Goal: Task Accomplishment & Management: Complete application form

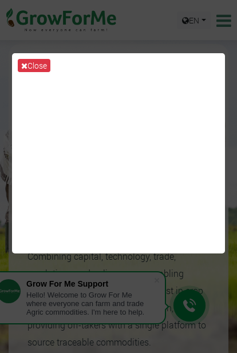
click at [41, 68] on button "Close" at bounding box center [34, 65] width 33 height 13
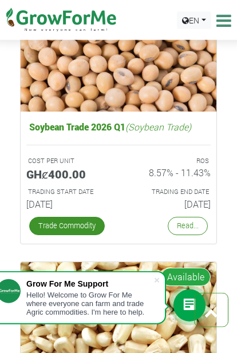
scroll to position [3344, 0]
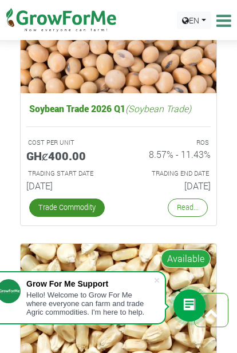
click at [182, 179] on p "TRADING END DATE" at bounding box center [169, 174] width 80 height 10
click at [182, 216] on link "Read..." at bounding box center [188, 208] width 40 height 18
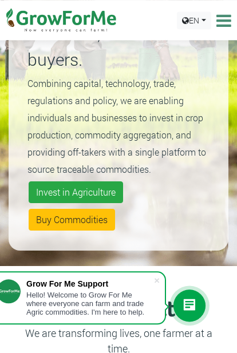
scroll to position [172, 0]
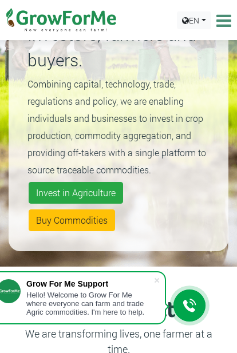
click at [104, 201] on link "Invest in Agriculture" at bounding box center [76, 193] width 94 height 22
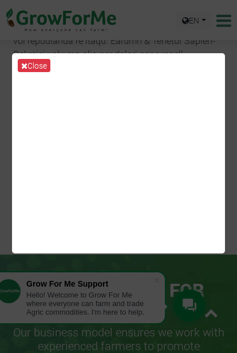
scroll to position [833, 0]
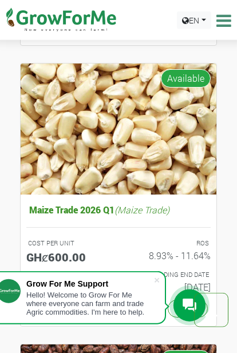
scroll to position [1010, 0]
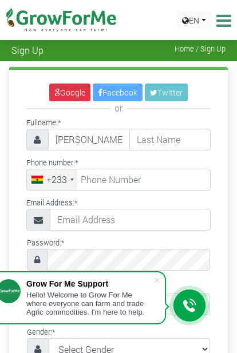
type input "Godfred"
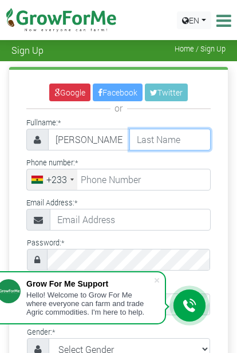
click at [174, 129] on input "text" at bounding box center [170, 140] width 82 height 22
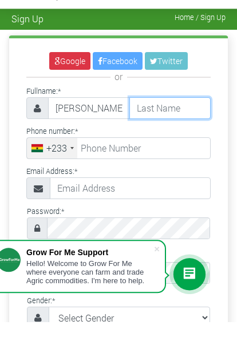
scroll to position [31, 0]
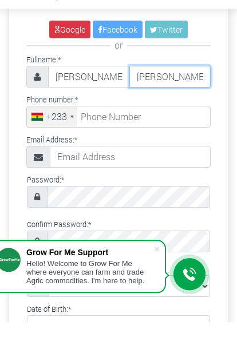
type input "Asare"
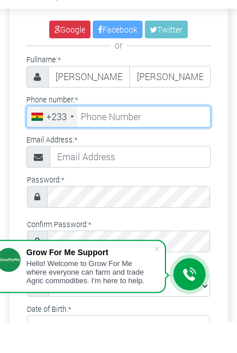
click at [128, 149] on input "tel" at bounding box center [118, 148] width 184 height 22
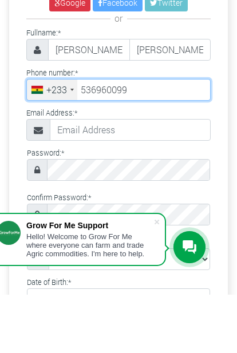
type input "53 696 0099"
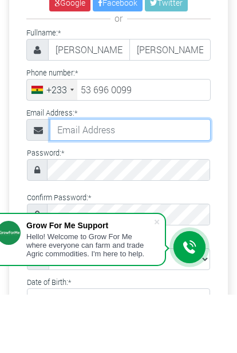
click at [127, 178] on input "text" at bounding box center [130, 189] width 161 height 22
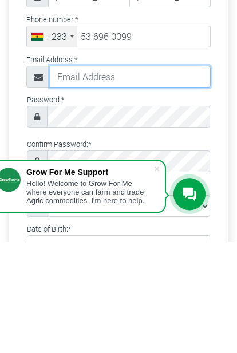
type input "godfredasare570@gmail.com"
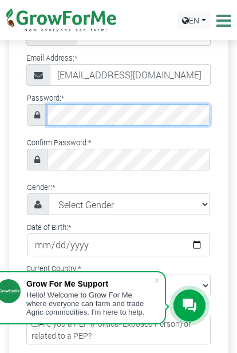
scroll to position [124, 0]
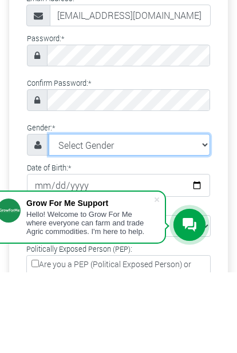
click at [144, 215] on select "Select Gender Female Male" at bounding box center [129, 226] width 161 height 22
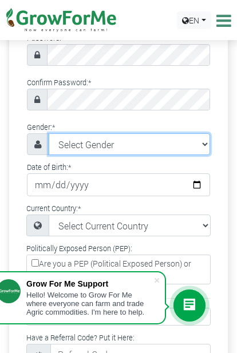
select select "Male"
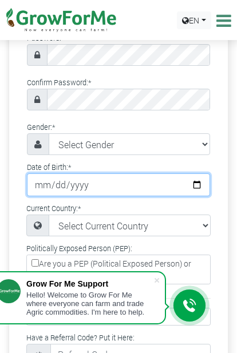
click at [130, 178] on input "date" at bounding box center [118, 185] width 183 height 23
click at [134, 184] on input "2003-03-08" at bounding box center [118, 185] width 183 height 23
type input "2003-03-01"
click at [144, 182] on input "2003-03-01" at bounding box center [118, 185] width 183 height 23
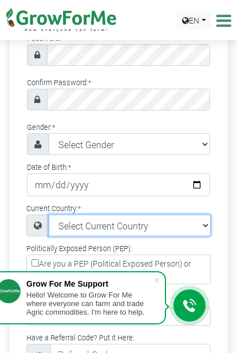
click at [139, 218] on select "Select Current Country Afghanistan Albania Algeria American Samoa Andorra Angol…" at bounding box center [130, 226] width 162 height 22
select select "Ghana"
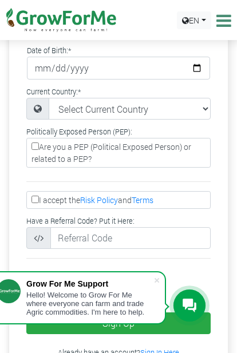
scroll to position [316, 0]
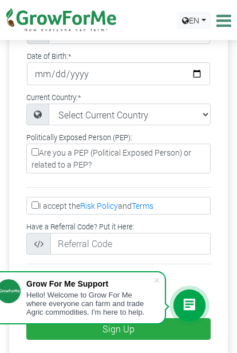
click at [39, 205] on input "I accept the Risk Policy and Terms" at bounding box center [34, 205] width 7 height 7
checkbox input "true"
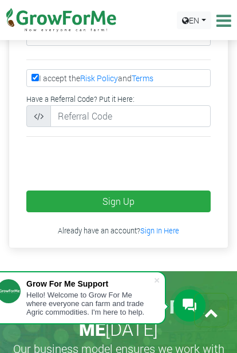
scroll to position [443, 0]
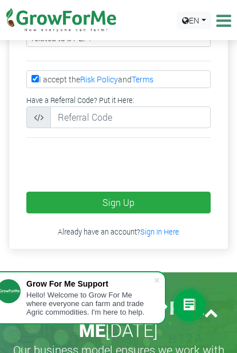
click at [137, 204] on button "Sign Up" at bounding box center [118, 203] width 184 height 22
